Goal: Check status: Check status

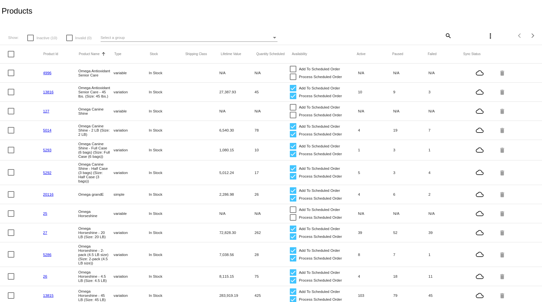
scroll to position [218, 0]
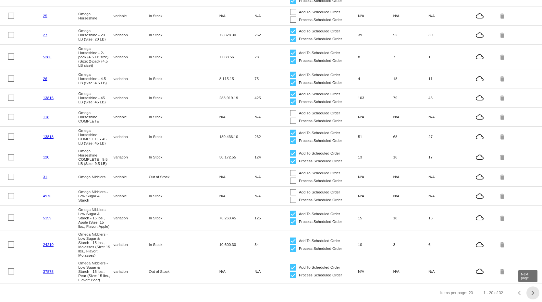
click at [529, 293] on div "Next page" at bounding box center [531, 293] width 5 height 5
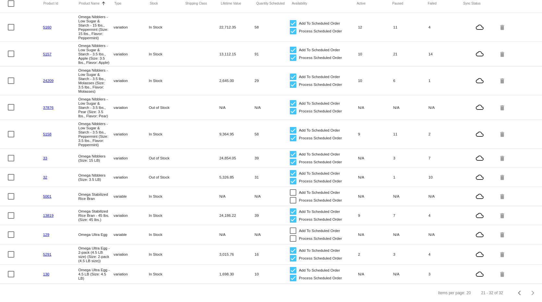
scroll to position [66, 0]
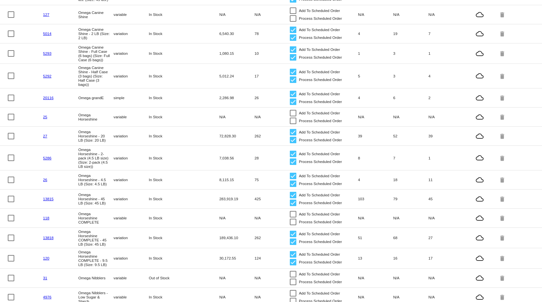
scroll to position [97, 0]
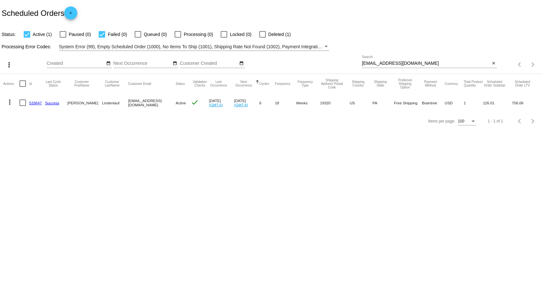
click at [493, 63] on mat-icon "close" at bounding box center [493, 63] width 5 height 5
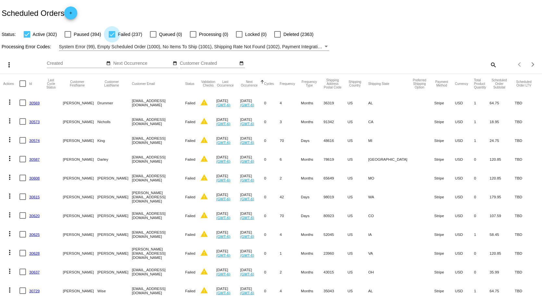
click at [111, 34] on div at bounding box center [112, 34] width 6 height 6
click at [112, 38] on input "Failed (237)" at bounding box center [112, 38] width 0 height 0
checkbox input "false"
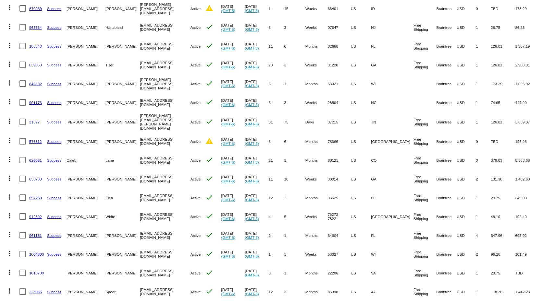
scroll to position [227, 0]
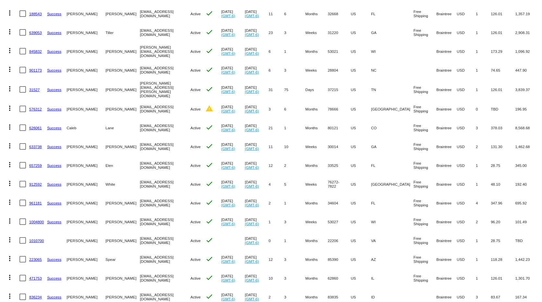
click at [10, 144] on mat-icon "more_vert" at bounding box center [10, 146] width 8 height 8
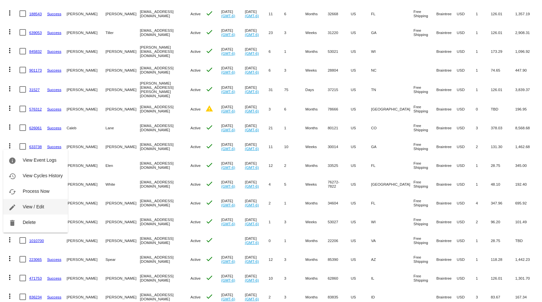
click at [29, 206] on span "View / Edit" at bounding box center [33, 206] width 21 height 5
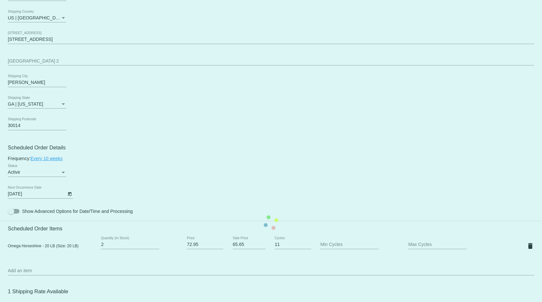
scroll to position [324, 0]
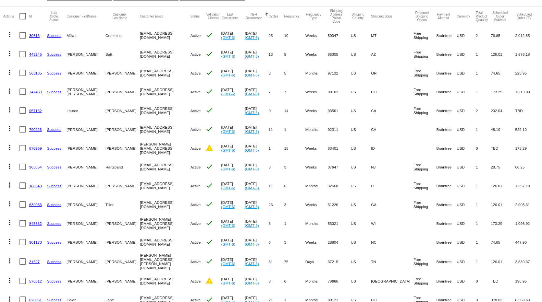
scroll to position [65, 0]
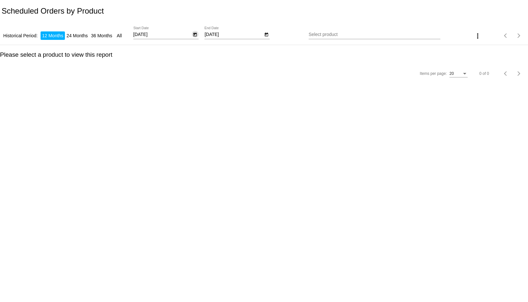
click at [194, 33] on icon "Open calendar" at bounding box center [195, 35] width 5 height 8
click at [145, 105] on div "8" at bounding box center [143, 106] width 12 height 12
click at [266, 35] on icon "Open calendar" at bounding box center [266, 35] width 5 height 8
click at [279, 119] on div "19" at bounding box center [279, 119] width 12 height 12
type input "9/19/2025"
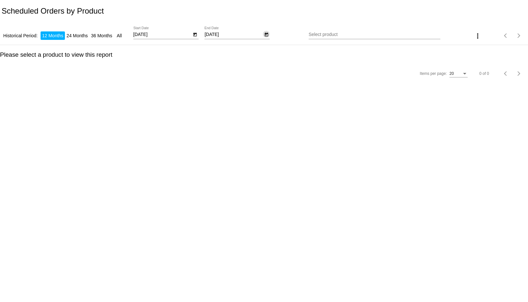
click at [343, 33] on input "Select product" at bounding box center [375, 34] width 132 height 5
click at [342, 34] on input "Select product" at bounding box center [375, 34] width 132 height 5
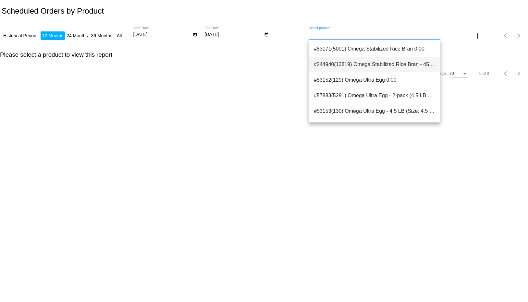
scroll to position [487, 0]
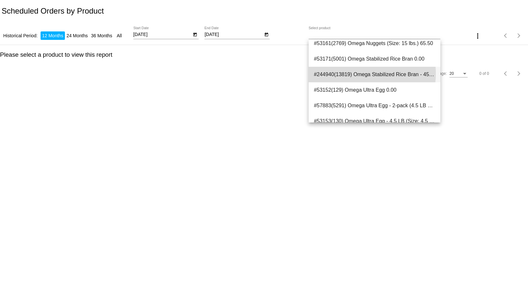
click at [356, 74] on span "#244940(13819) Omega Stabilized Rice Bran - 45 lbs. (Size: 45 lbs.) 86.99" at bounding box center [374, 75] width 121 height 16
type input "Omega Stabilized Rice Bran - 45 lbs. (Size: 45 lbs.)"
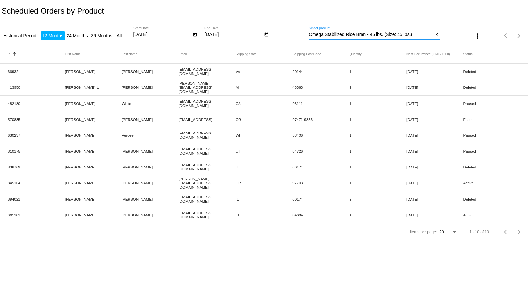
click at [196, 34] on icon "Open calendar" at bounding box center [195, 35] width 4 height 4
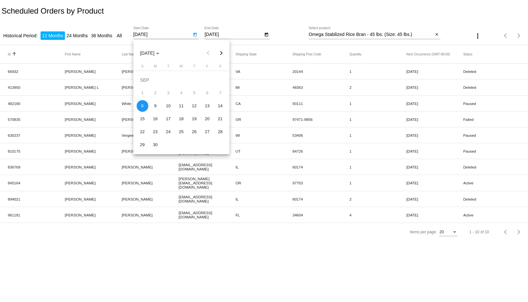
click at [222, 54] on button "Next month" at bounding box center [220, 53] width 13 height 13
click at [223, 54] on button "Next month" at bounding box center [220, 53] width 13 height 13
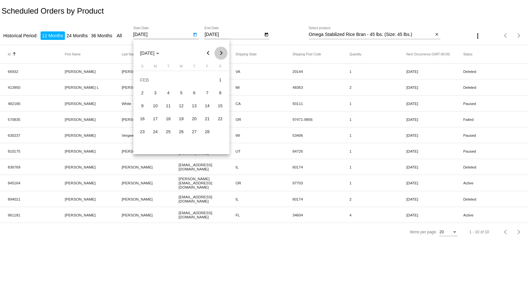
click at [223, 54] on button "Next month" at bounding box center [220, 53] width 13 height 13
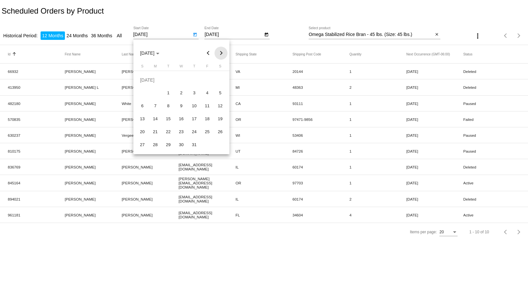
click at [223, 54] on button "Next month" at bounding box center [220, 53] width 13 height 13
click at [156, 105] on div "8" at bounding box center [156, 106] width 12 height 12
type input "9/8/2025"
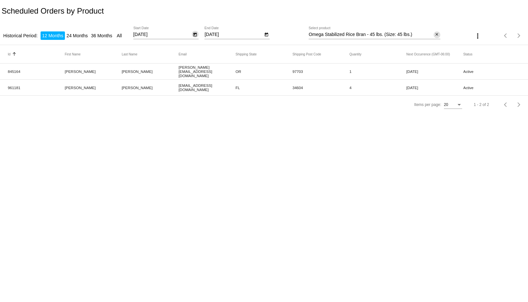
click at [436, 35] on mat-icon "close" at bounding box center [436, 34] width 5 height 5
